Goal: Task Accomplishment & Management: Use online tool/utility

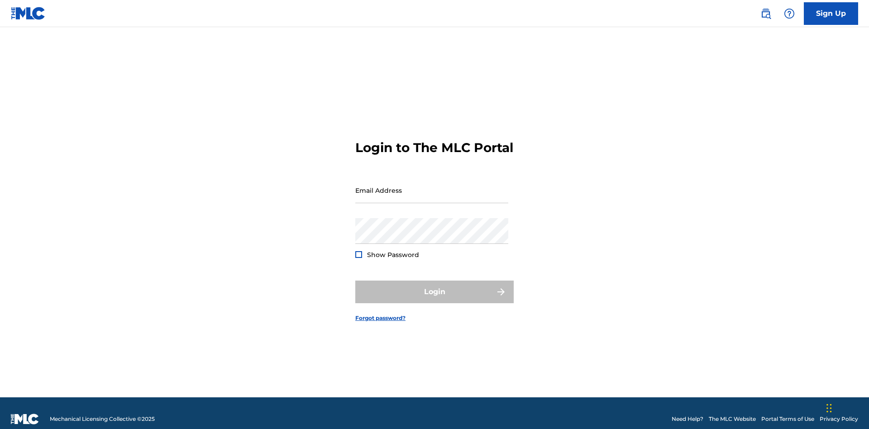
scroll to position [12, 0]
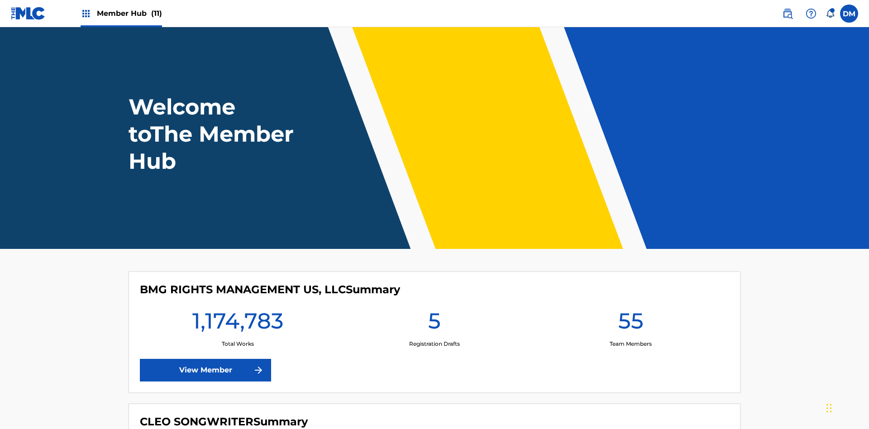
click at [129, 13] on span "Member Hub (11)" at bounding box center [129, 13] width 65 height 10
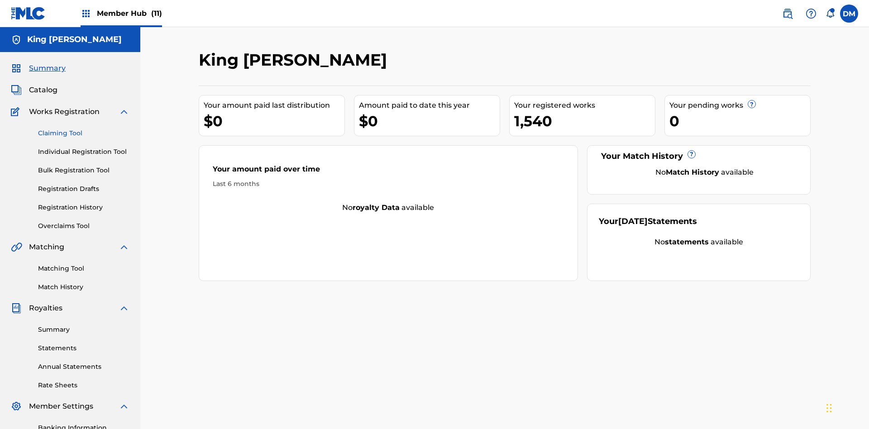
click at [84, 129] on link "Claiming Tool" at bounding box center [83, 134] width 91 height 10
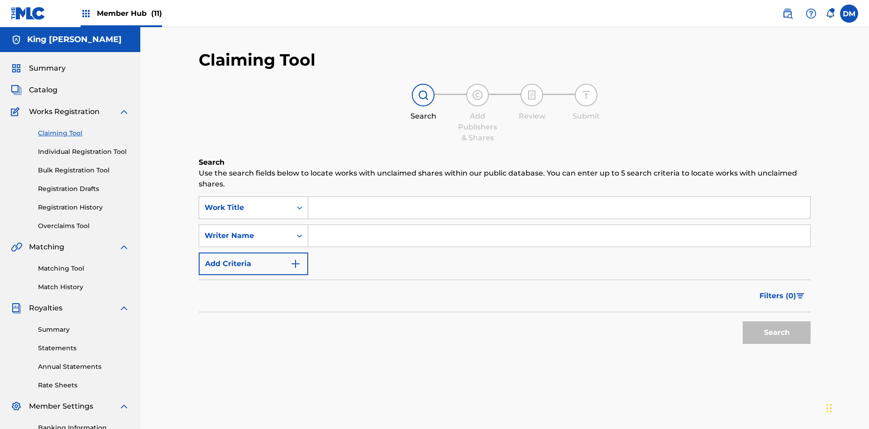
click at [245, 202] on div "Work Title" at bounding box center [245, 207] width 81 height 11
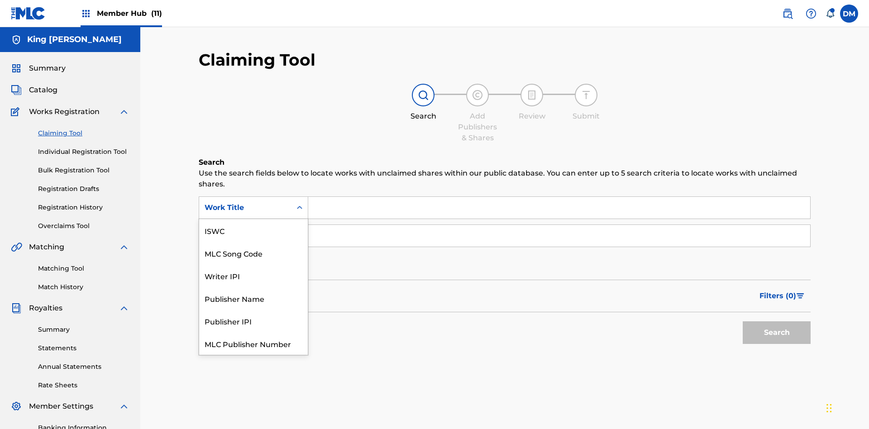
click at [253, 230] on div "ISWC" at bounding box center [253, 230] width 109 height 23
click at [777, 321] on button "Search" at bounding box center [777, 332] width 68 height 23
click at [559, 225] on input "Search Form" at bounding box center [559, 236] width 502 height 22
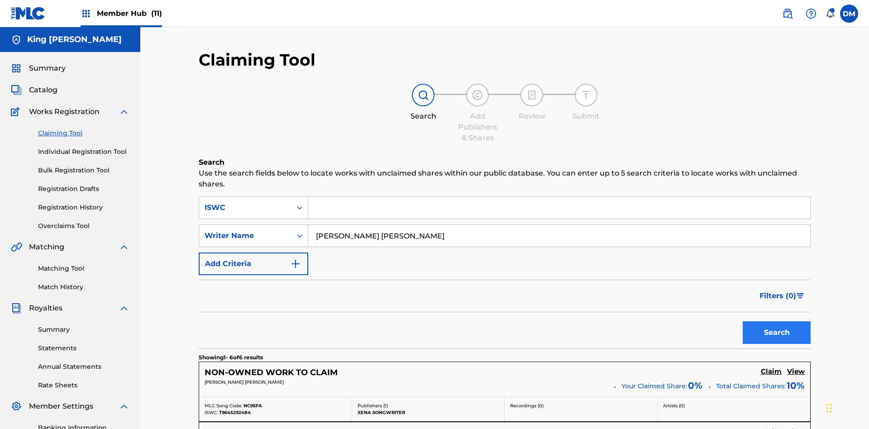
type input "TOM ZACHARY SEBASTIAN POHJOLA"
click at [777, 321] on button "Search" at bounding box center [777, 332] width 68 height 23
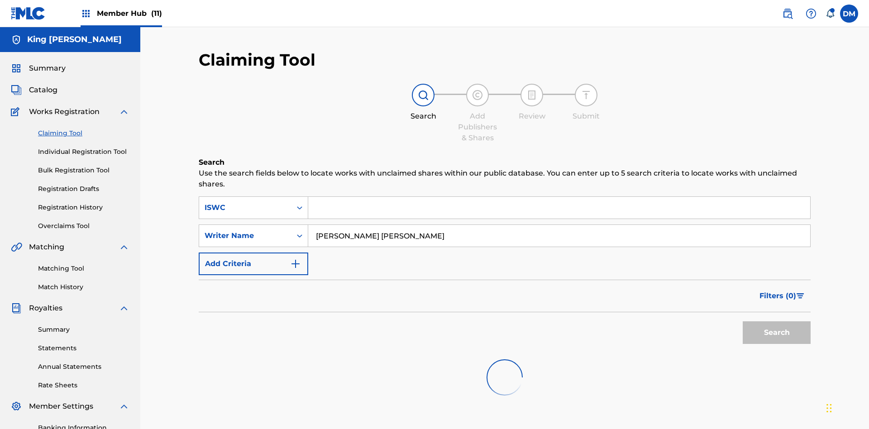
click at [559, 225] on input "TOM ZACHARY SEBASTIAN POHJOLA" at bounding box center [559, 236] width 502 height 22
click at [245, 202] on div "ISWC" at bounding box center [245, 207] width 81 height 11
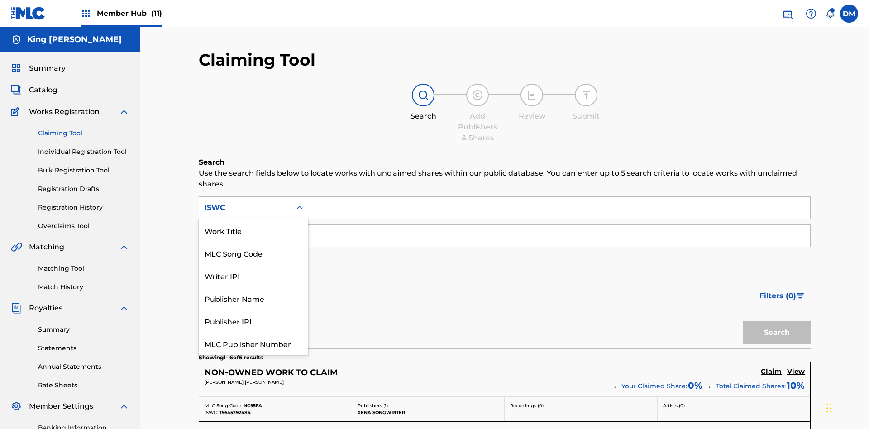
click at [253, 230] on div "Work Title" at bounding box center [253, 230] width 109 height 23
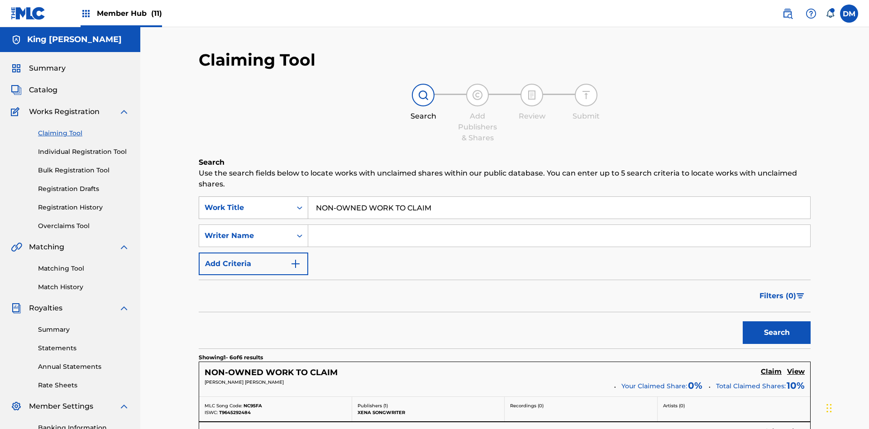
type input "NON-OWNED WORK TO CLAIM"
click at [777, 321] on button "Search" at bounding box center [777, 332] width 68 height 23
click at [559, 197] on input "NON-OWNED WORK TO CLAIM" at bounding box center [559, 208] width 502 height 22
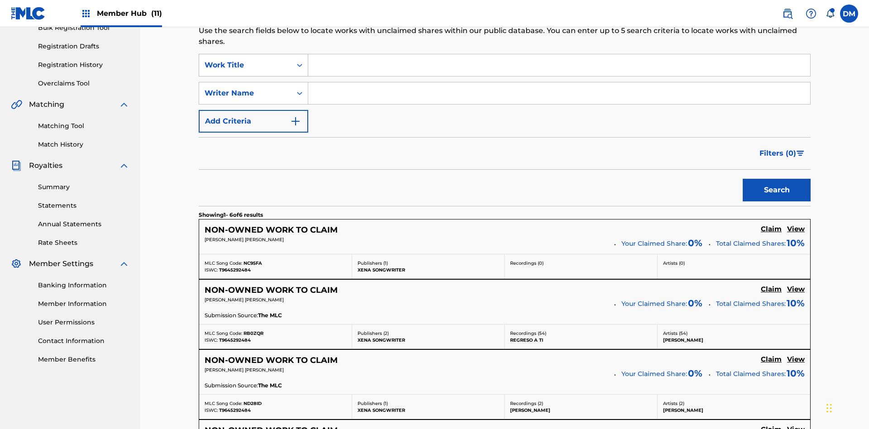
click at [245, 60] on div "Work Title" at bounding box center [245, 65] width 81 height 11
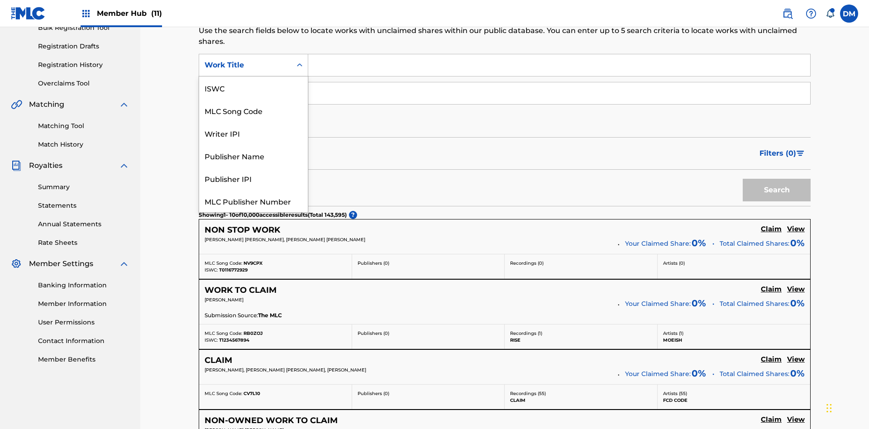
click at [253, 99] on div "MLC Song Code" at bounding box center [253, 110] width 109 height 23
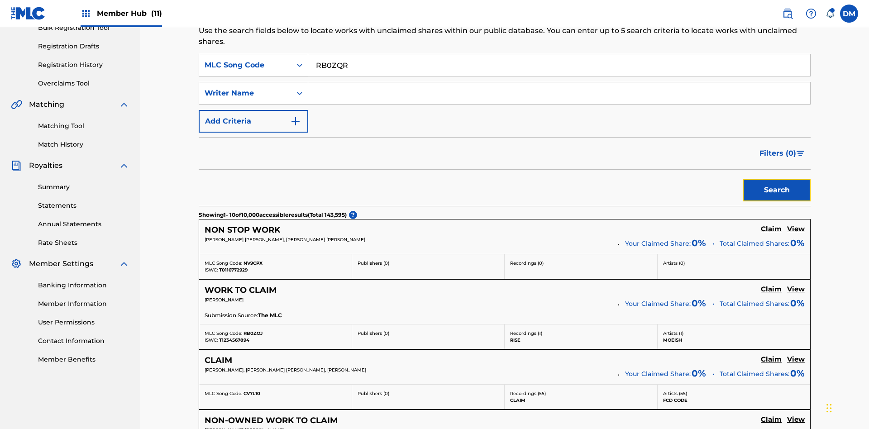
click at [777, 179] on button "Search" at bounding box center [777, 190] width 68 height 23
click at [559, 74] on input "RB0ZQR" at bounding box center [559, 65] width 502 height 22
click at [245, 71] on div "MLC Song Code" at bounding box center [245, 65] width 81 height 11
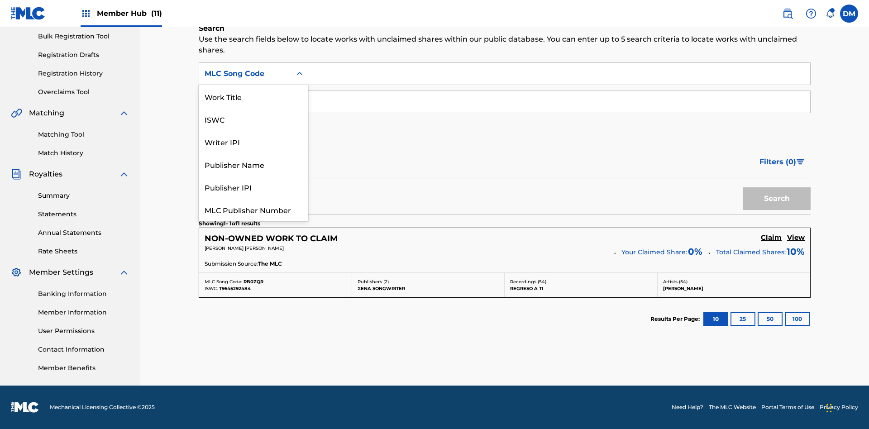
click at [253, 130] on div "Writer IPI" at bounding box center [253, 141] width 109 height 23
click at [777, 199] on button "Search" at bounding box center [777, 198] width 68 height 23
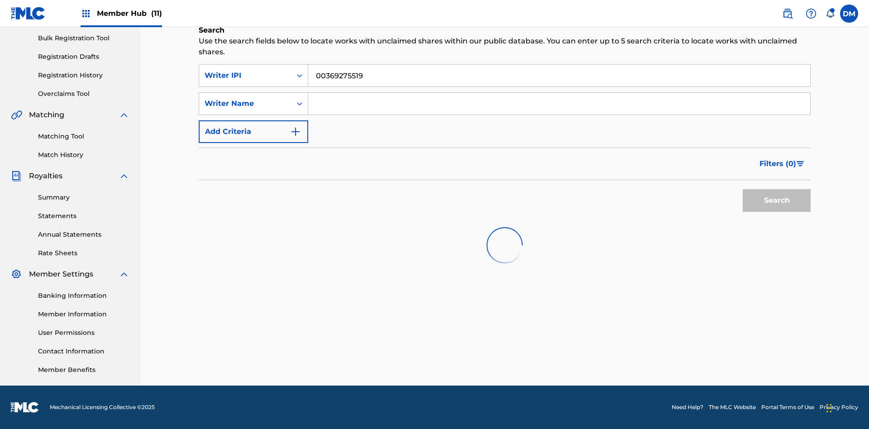
click at [559, 65] on input "00369275519" at bounding box center [559, 76] width 502 height 22
click at [245, 70] on div "Writer IPI" at bounding box center [245, 75] width 81 height 11
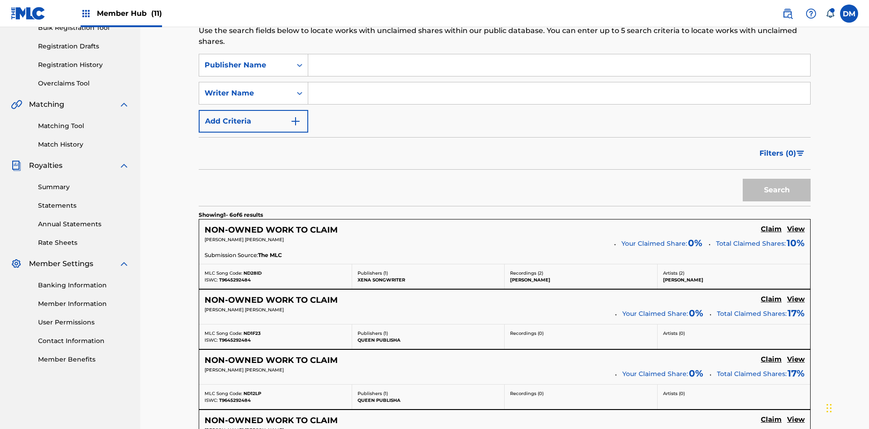
click at [559, 65] on input "Search Form" at bounding box center [559, 65] width 502 height 22
click at [777, 179] on button "Search" at bounding box center [777, 190] width 68 height 23
click at [559, 65] on input "Xena Songwriter" at bounding box center [559, 65] width 502 height 22
click at [245, 60] on div "Publisher Name" at bounding box center [245, 65] width 81 height 11
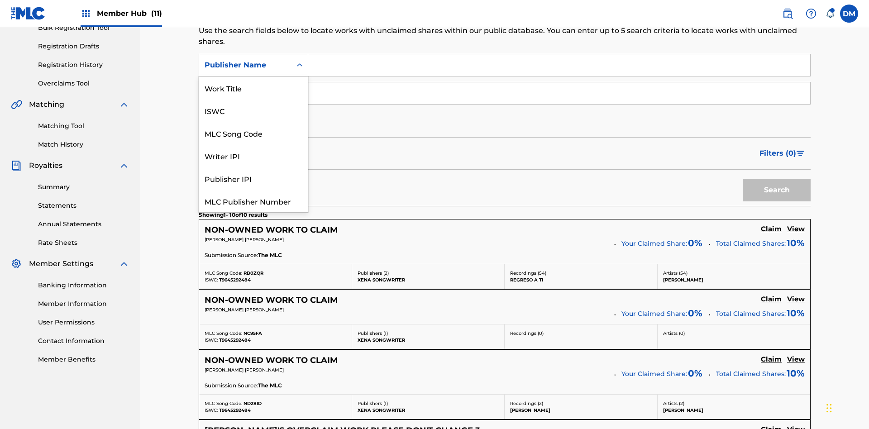
click at [253, 167] on div "Publisher IPI" at bounding box center [253, 178] width 109 height 23
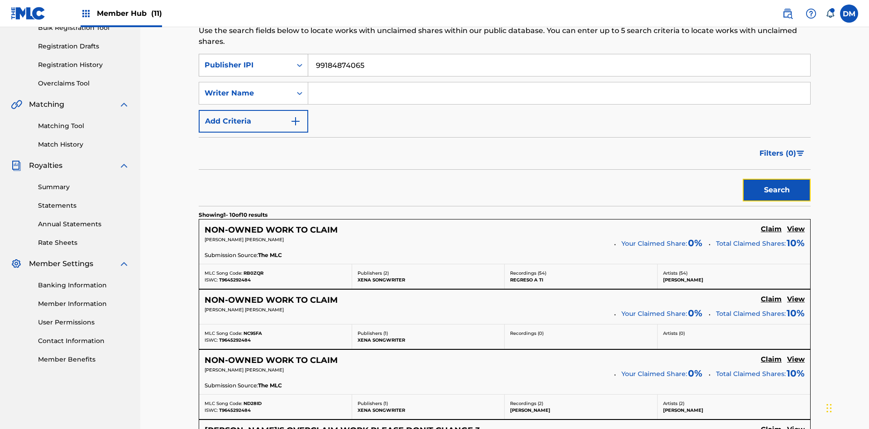
click at [777, 179] on button "Search" at bounding box center [777, 190] width 68 height 23
click at [559, 65] on input "99184874065" at bounding box center [559, 65] width 502 height 22
click at [245, 60] on div "Publisher IPI" at bounding box center [245, 65] width 81 height 11
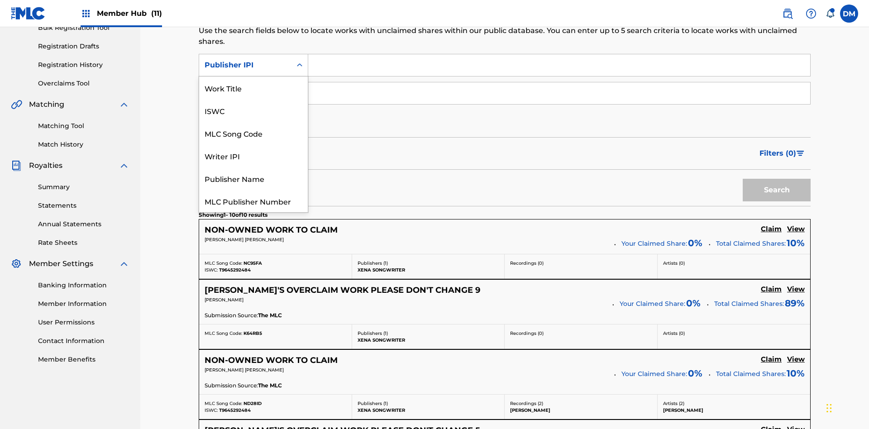
click at [253, 190] on div "MLC Publisher Number" at bounding box center [253, 201] width 109 height 23
click at [777, 179] on button "Search" at bounding box center [777, 190] width 68 height 23
click at [253, 110] on button "Add Criteria" at bounding box center [254, 121] width 110 height 23
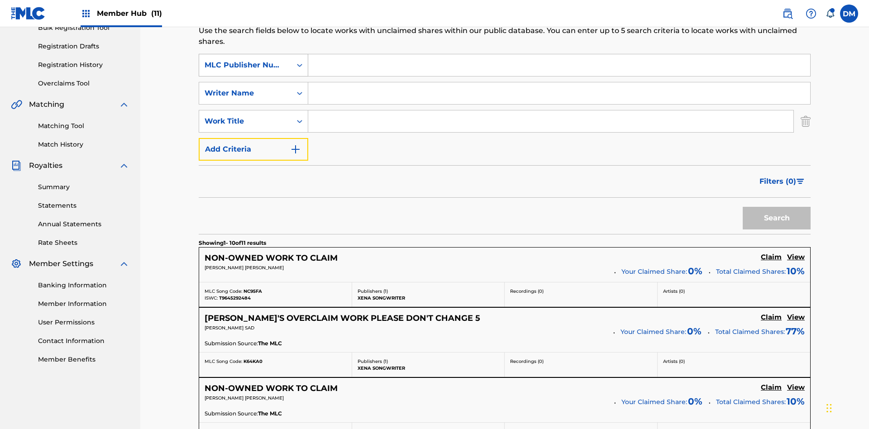
click at [253, 138] on button "Add Criteria" at bounding box center [254, 149] width 110 height 23
click at [245, 60] on div "MLC Publisher Number" at bounding box center [245, 65] width 81 height 11
click at [245, 88] on div "Writer Name" at bounding box center [245, 93] width 81 height 11
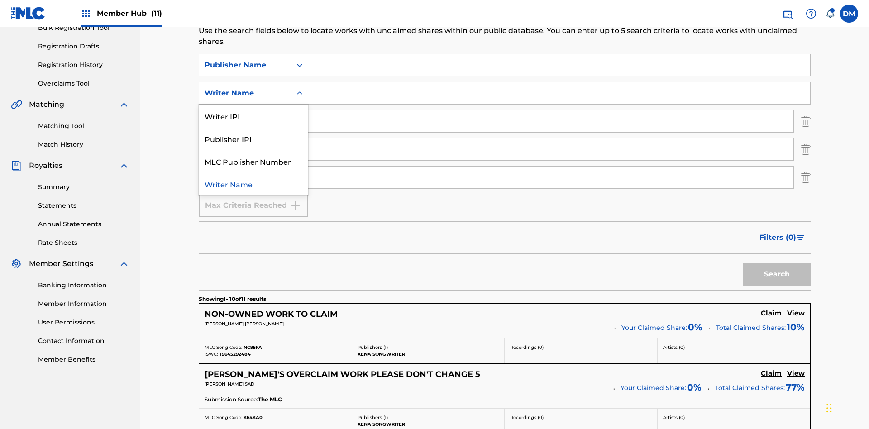
click at [253, 127] on div "Publisher IPI" at bounding box center [253, 138] width 109 height 23
click at [559, 65] on input "Search Form" at bounding box center [559, 65] width 502 height 22
type input "Xena Songwriter"
click at [559, 82] on input "Search Form" at bounding box center [559, 93] width 502 height 22
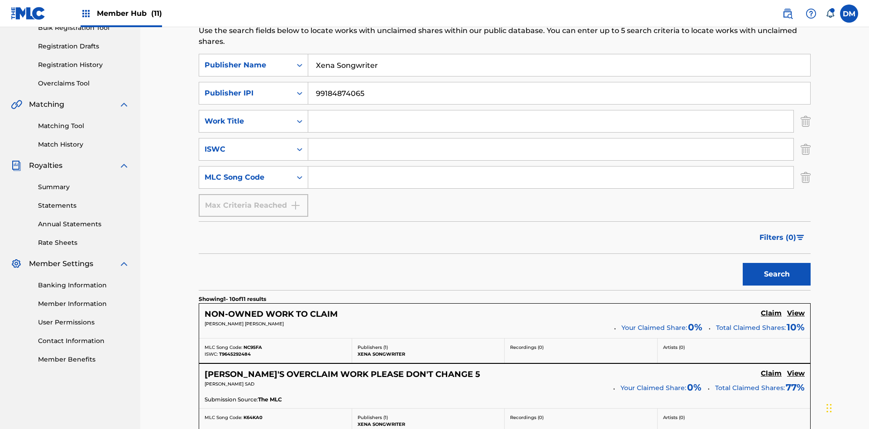
type input "99184874065"
click at [551, 110] on input "Search Form" at bounding box center [550, 121] width 485 height 22
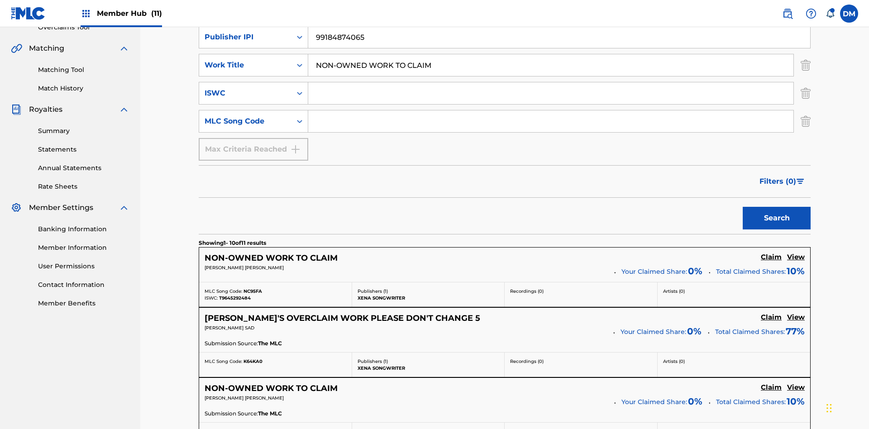
scroll to position [0, 0]
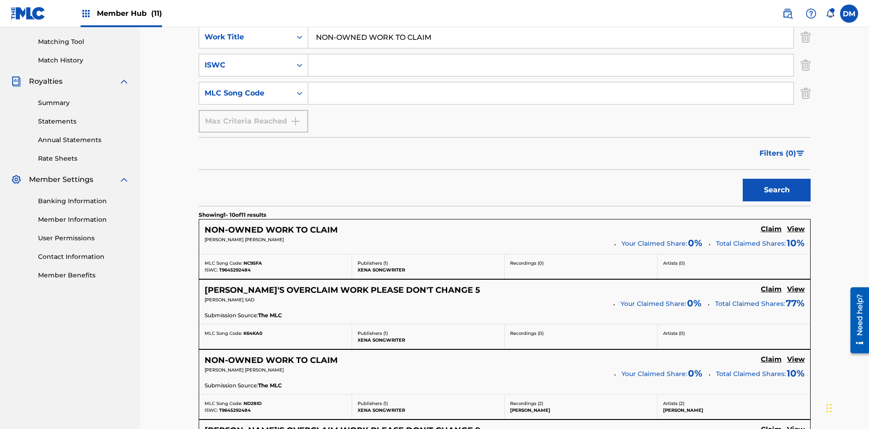
type input "NON-OWNED WORK TO CLAIM"
click at [551, 65] on input "Search Form" at bounding box center [550, 65] width 485 height 22
type input "T9645292484"
click at [551, 82] on input "Search Form" at bounding box center [550, 93] width 485 height 22
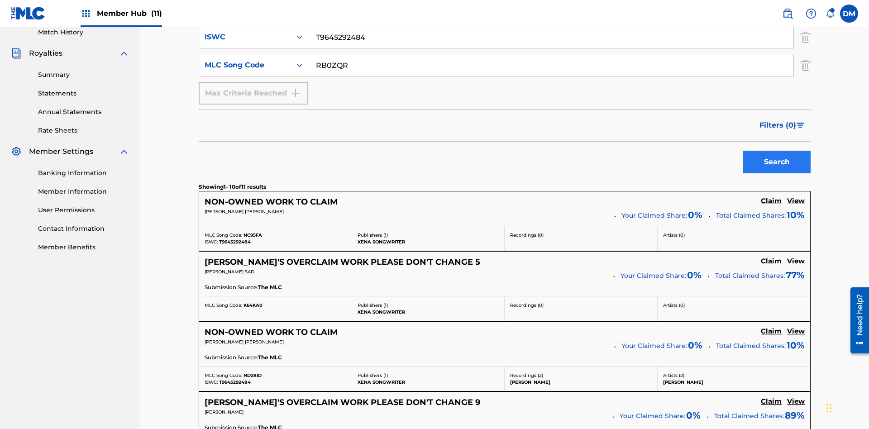
type input "RB0ZQR"
click at [777, 151] on button "Search" at bounding box center [777, 162] width 68 height 23
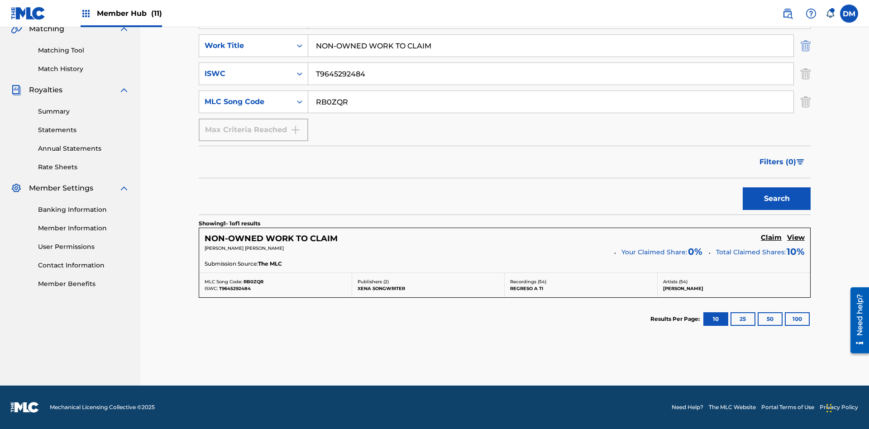
click at [806, 57] on img "Search Form" at bounding box center [806, 45] width 10 height 23
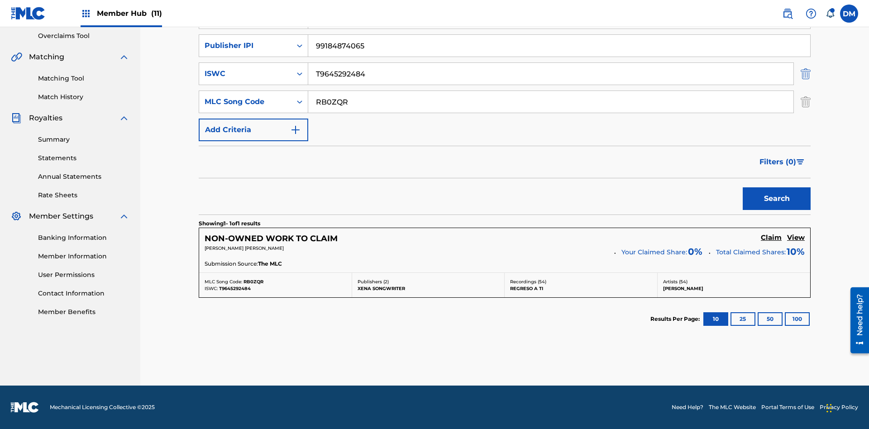
click at [806, 74] on img "Search Form" at bounding box center [806, 73] width 10 height 23
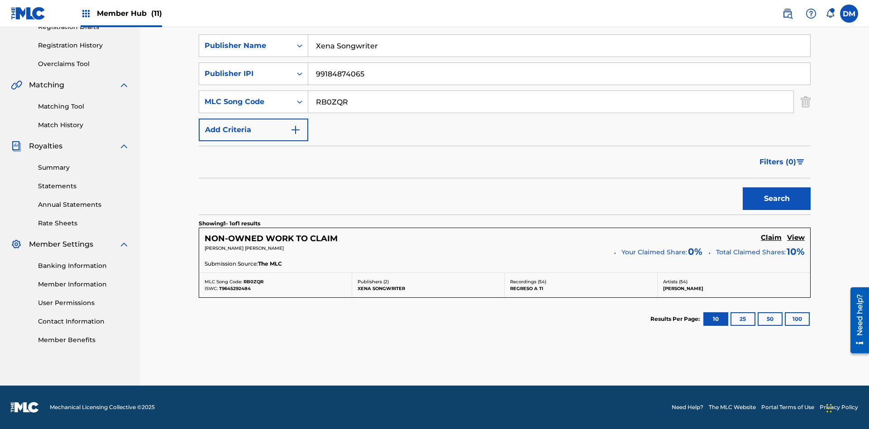
click at [551, 102] on input "RB0ZQR" at bounding box center [550, 102] width 485 height 22
click at [559, 57] on input "Xena Songwriter" at bounding box center [559, 46] width 502 height 22
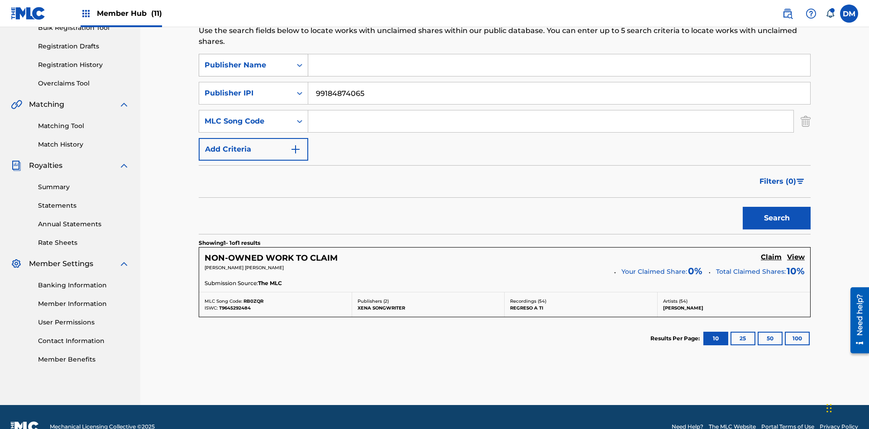
click at [559, 82] on input "99184874065" at bounding box center [559, 93] width 502 height 22
click at [245, 60] on div "Publisher Name" at bounding box center [245, 65] width 81 height 11
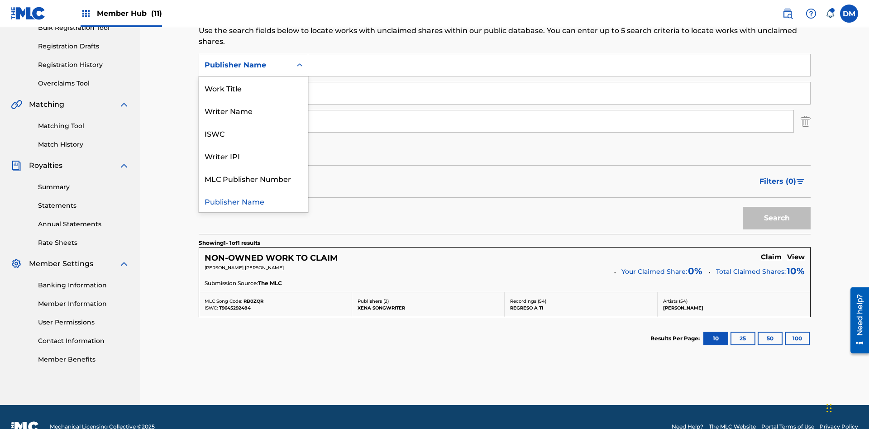
click at [253, 150] on div "Writer IPI" at bounding box center [253, 155] width 109 height 23
click at [245, 88] on div "Publisher IPI" at bounding box center [245, 93] width 81 height 11
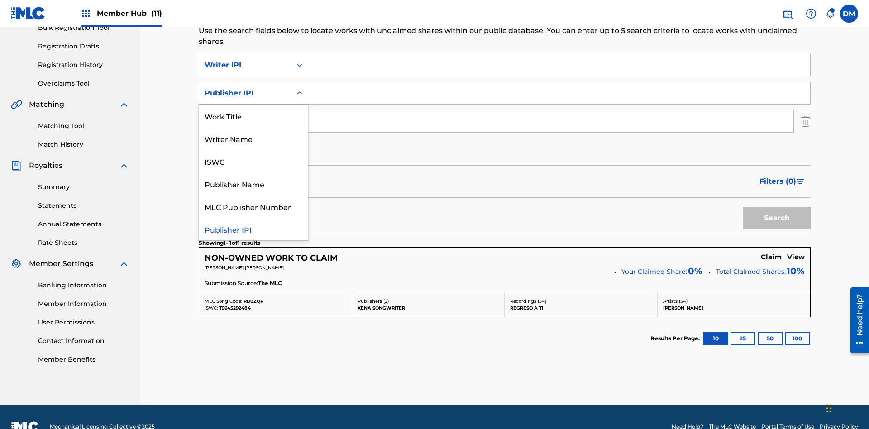
scroll to position [162, 0]
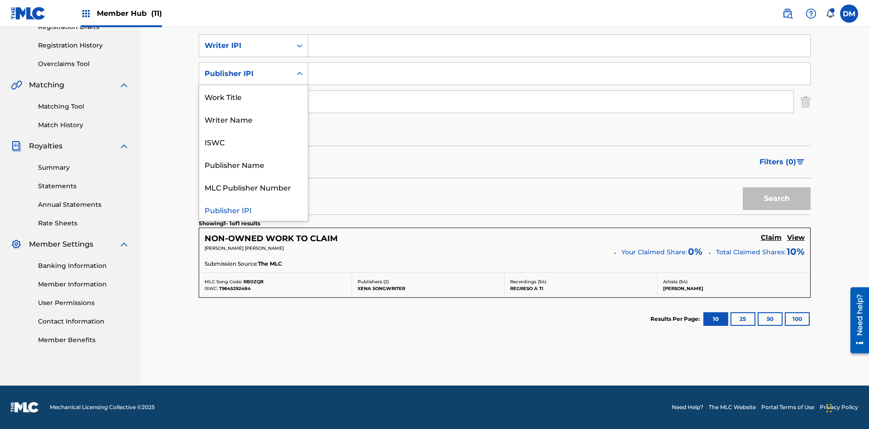
click at [253, 187] on div "MLC Publisher Number" at bounding box center [253, 187] width 109 height 23
click at [245, 102] on div "MLC Song Code" at bounding box center [245, 101] width 81 height 11
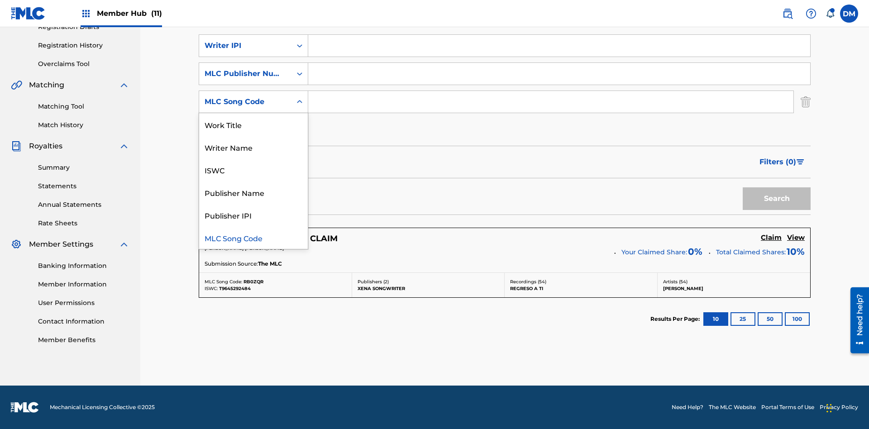
click at [253, 147] on div "Writer Name" at bounding box center [253, 147] width 109 height 23
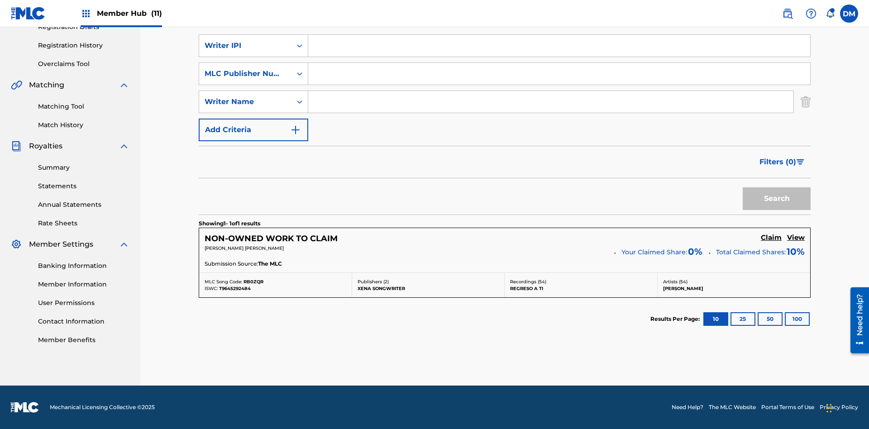
click at [559, 57] on input "Search Form" at bounding box center [559, 46] width 502 height 22
click at [559, 74] on input "Search Form" at bounding box center [559, 74] width 502 height 22
click at [551, 102] on input "Search Form" at bounding box center [550, 102] width 485 height 22
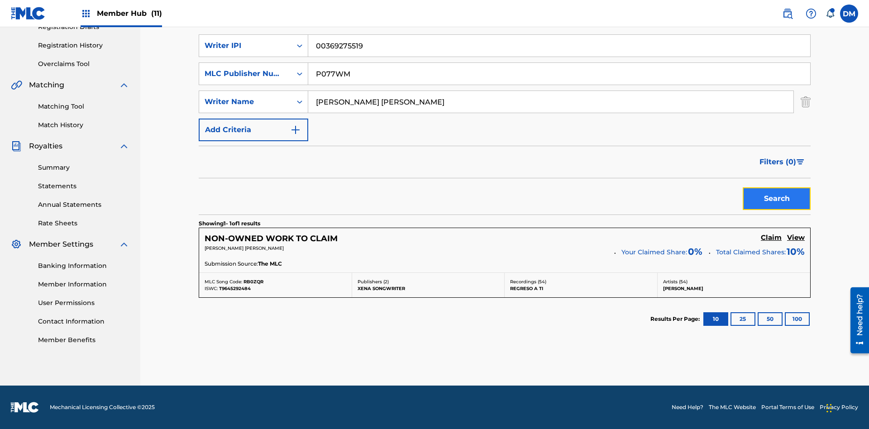
click at [777, 199] on button "Search" at bounding box center [777, 198] width 68 height 23
